Goal: Book appointment/travel/reservation

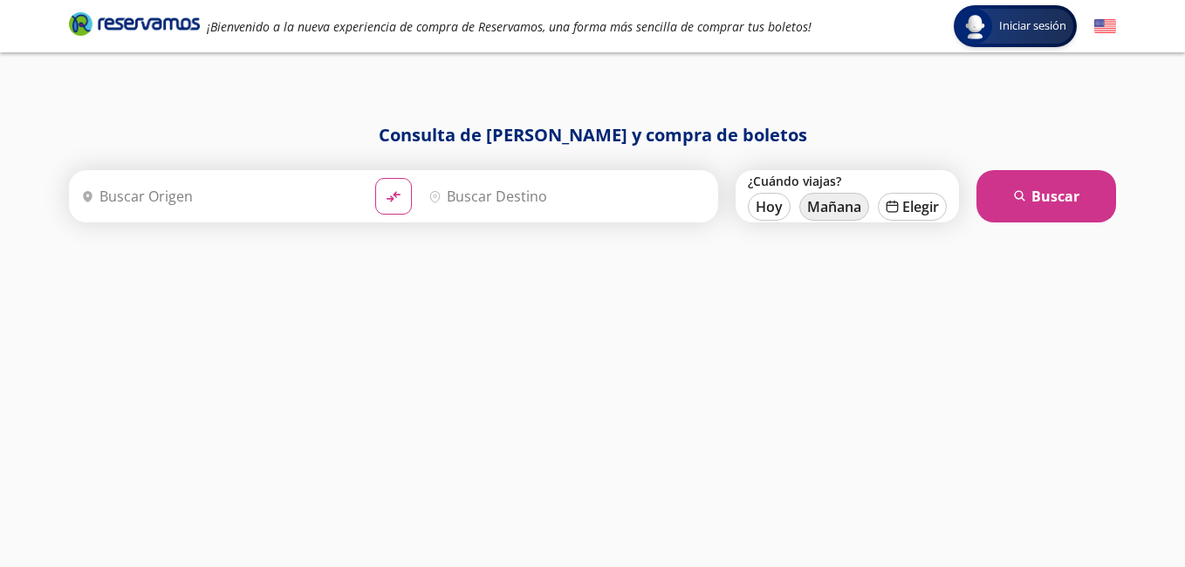
click at [826, 194] on button "Mañana" at bounding box center [834, 207] width 70 height 28
type input "[DATE]"
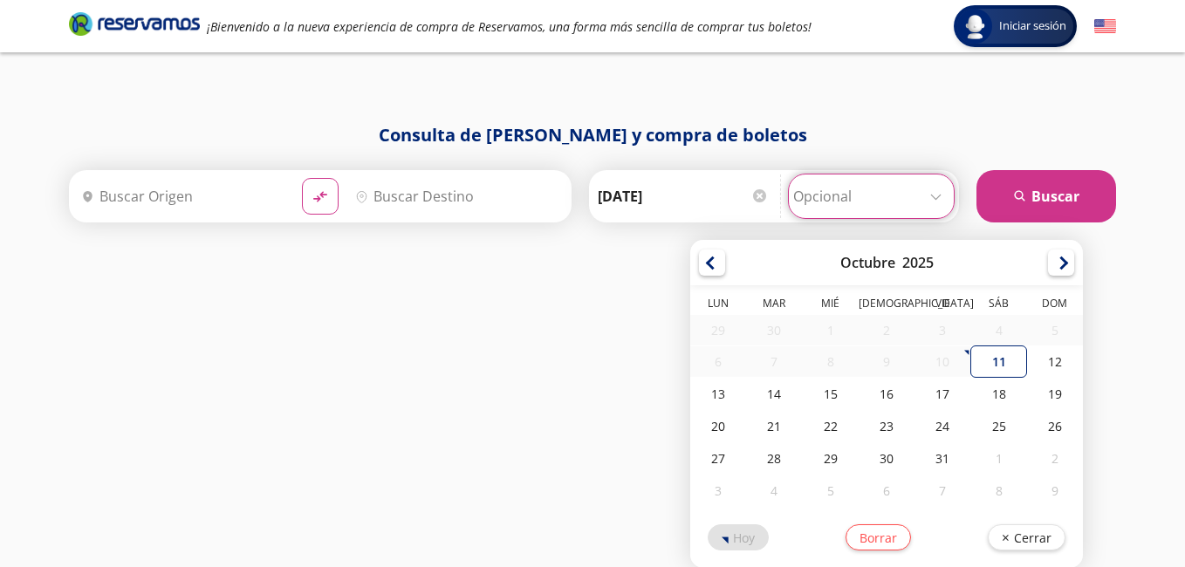
click at [833, 199] on input "Opcional" at bounding box center [871, 197] width 156 height 44
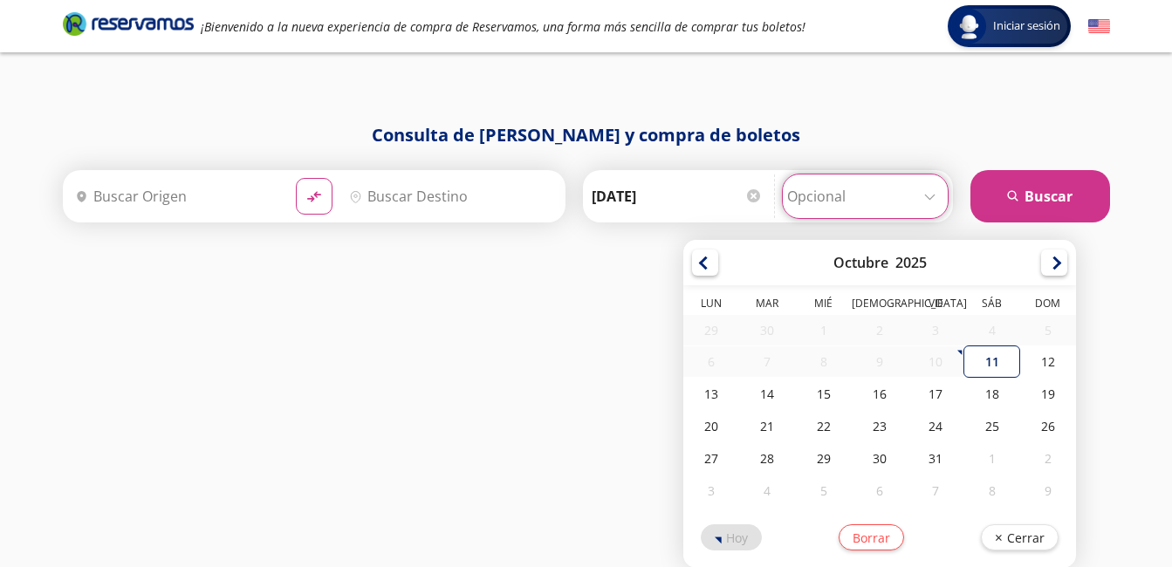
click at [998, 358] on div "11" at bounding box center [992, 362] width 56 height 32
type input "[DATE]"
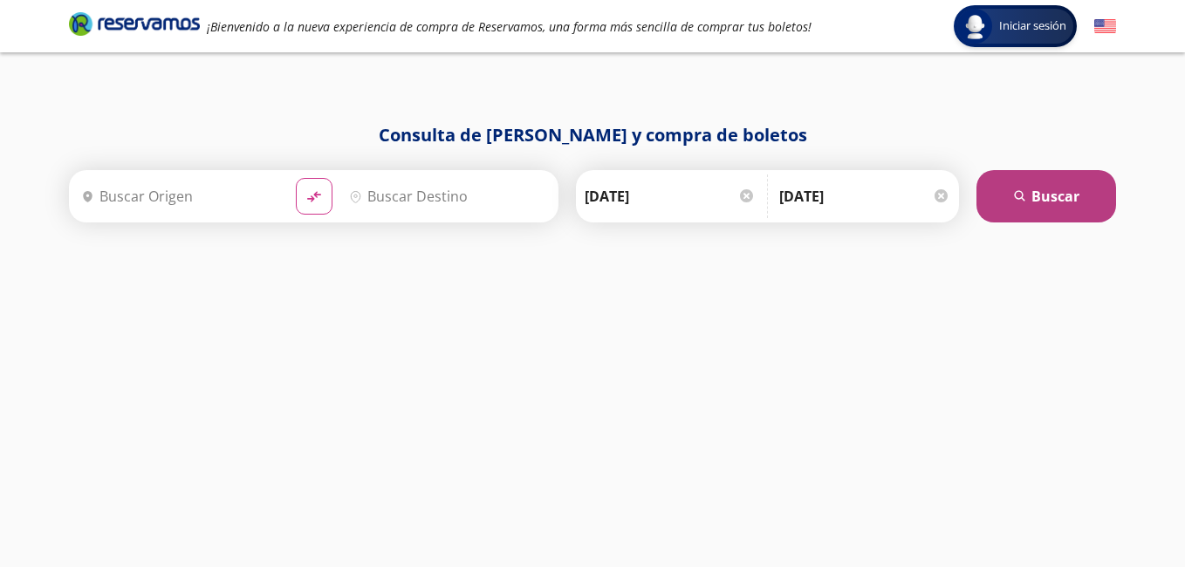
click at [1014, 188] on button "search [GEOGRAPHIC_DATA]" at bounding box center [1046, 196] width 140 height 52
click at [1020, 191] on icon "submit" at bounding box center [1019, 195] width 10 height 10
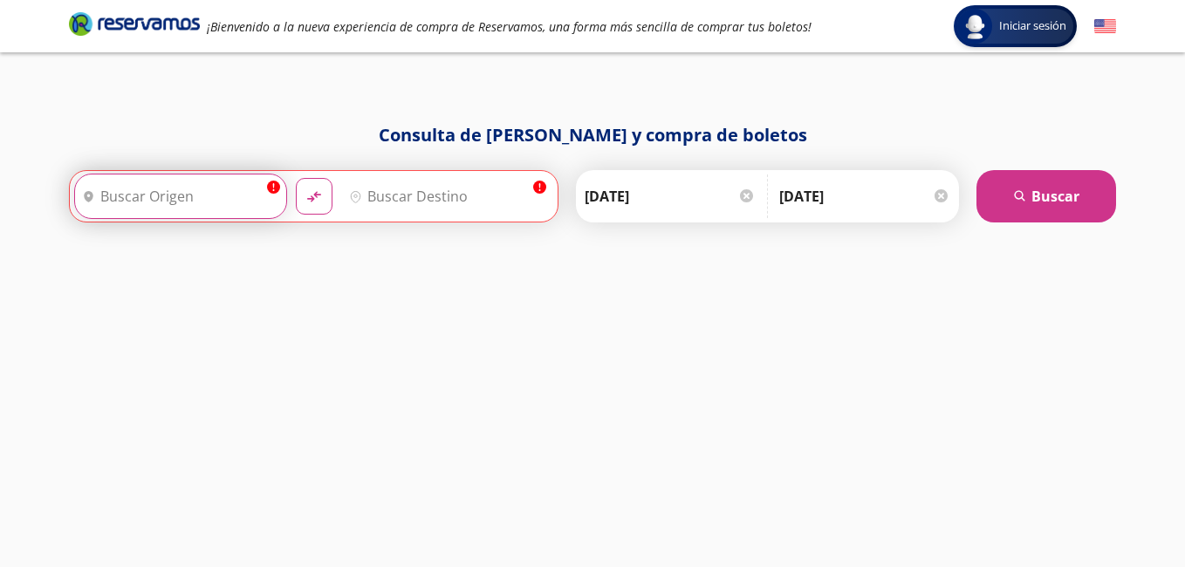
click at [270, 191] on input "Origen" at bounding box center [178, 197] width 207 height 44
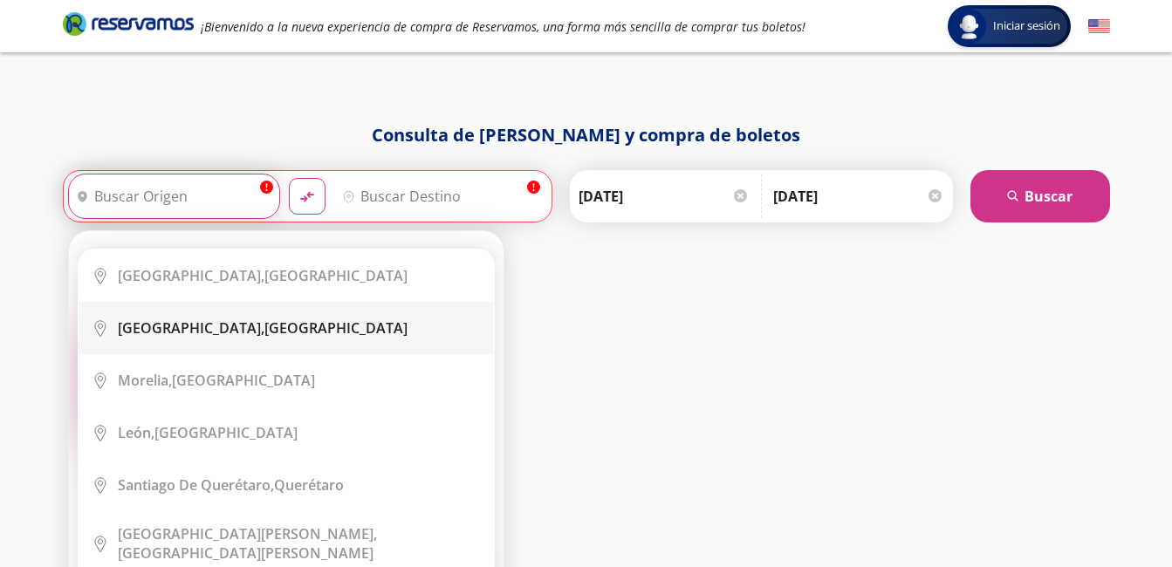
click at [247, 326] on div "[GEOGRAPHIC_DATA], [GEOGRAPHIC_DATA]" at bounding box center [263, 327] width 290 height 19
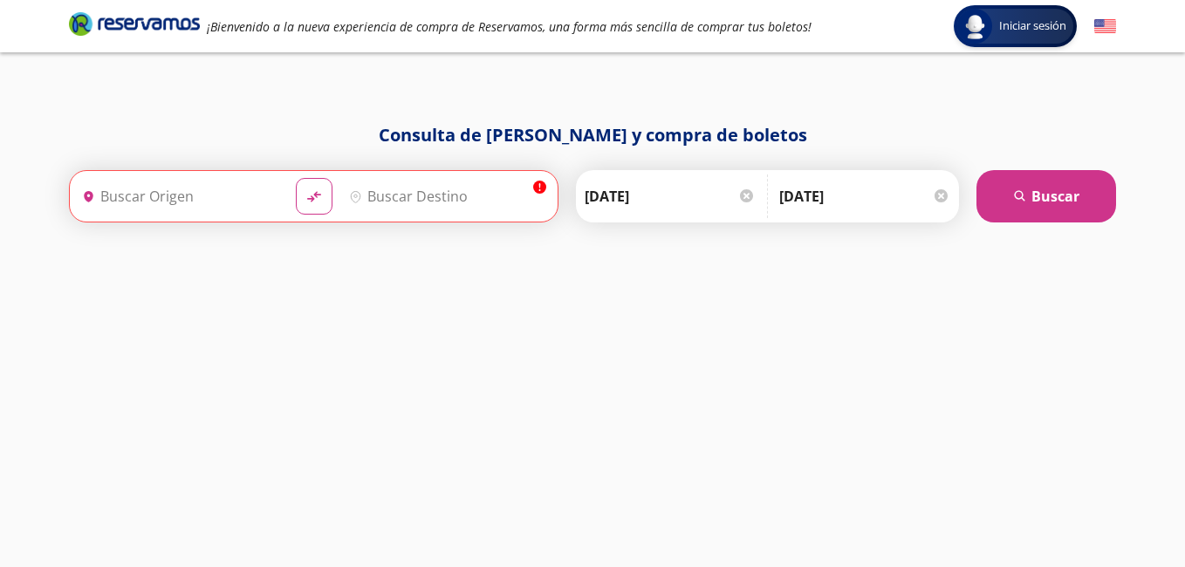
type input "[GEOGRAPHIC_DATA], [GEOGRAPHIC_DATA]"
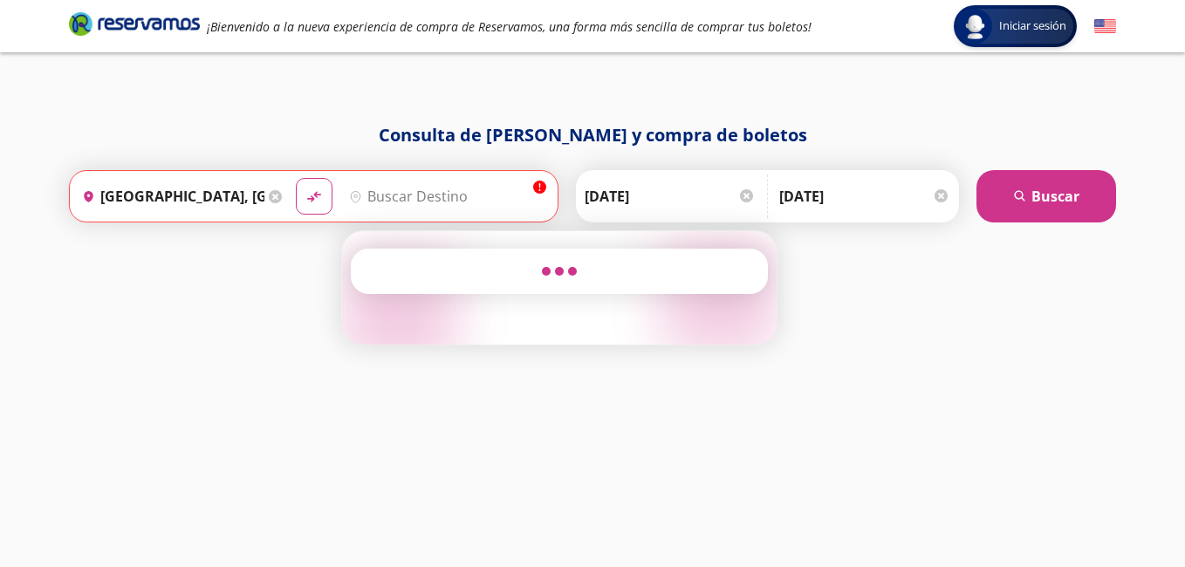
click at [392, 197] on input "Destino" at bounding box center [445, 197] width 207 height 44
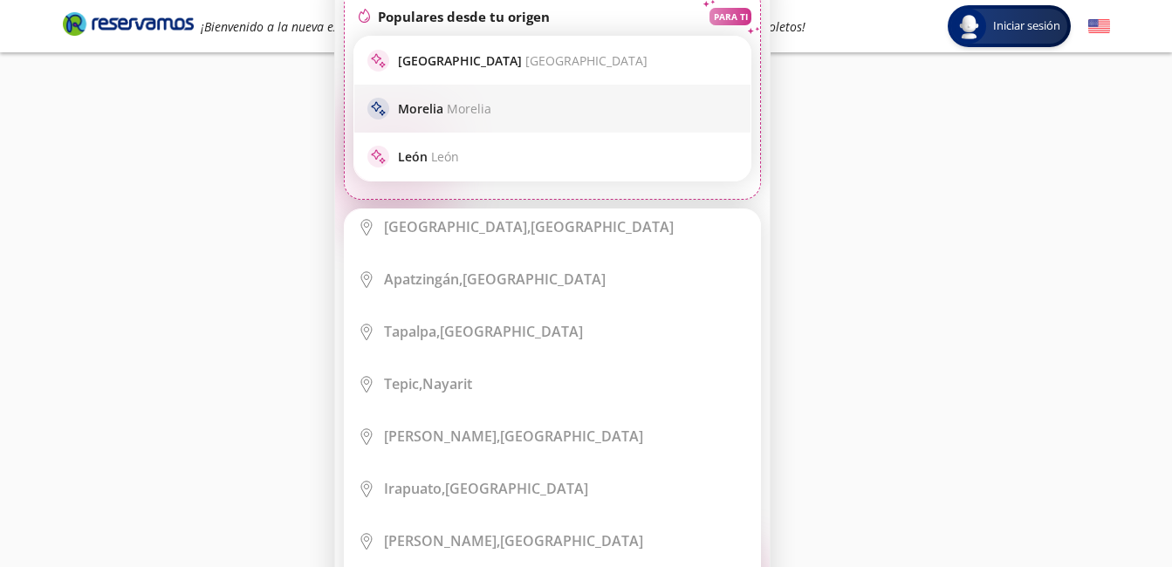
scroll to position [873, 0]
